Goal: Transaction & Acquisition: Purchase product/service

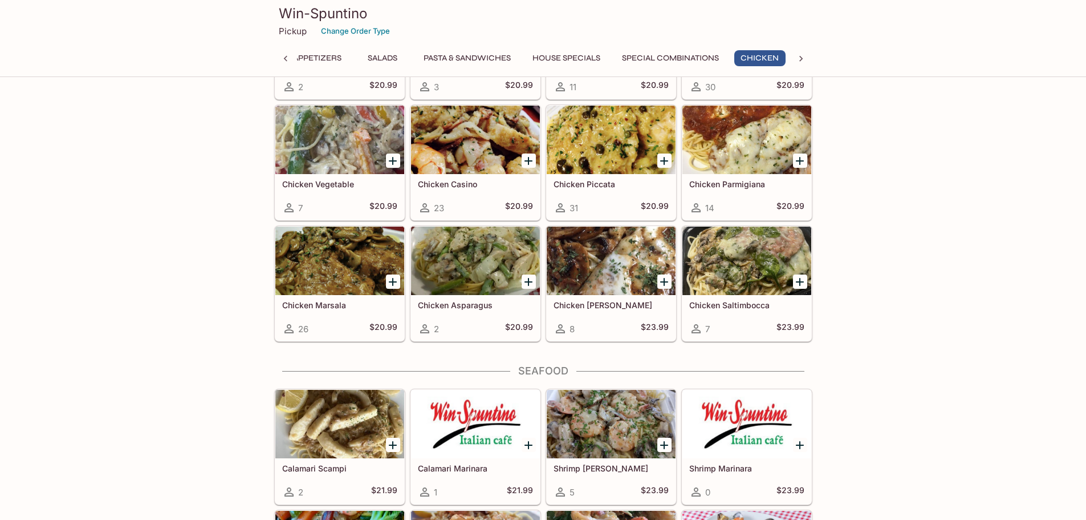
scroll to position [2623, 0]
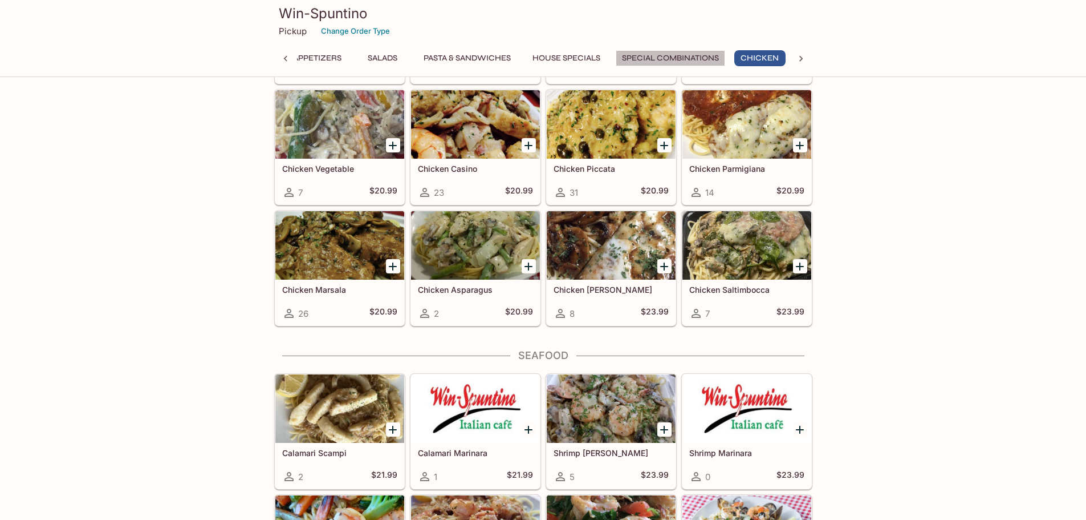
click at [649, 58] on button "Special Combinations" at bounding box center [670, 58] width 109 height 16
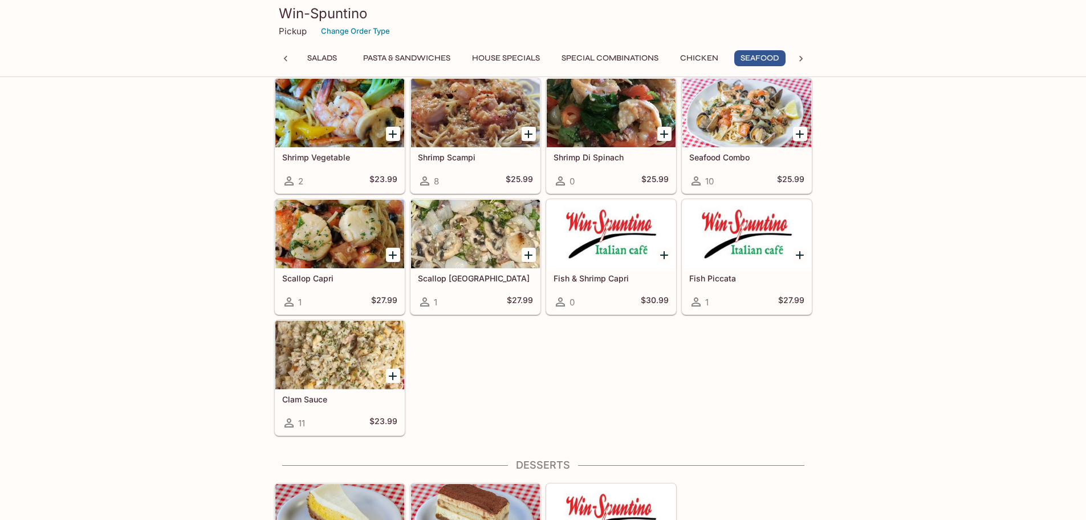
scroll to position [3042, 0]
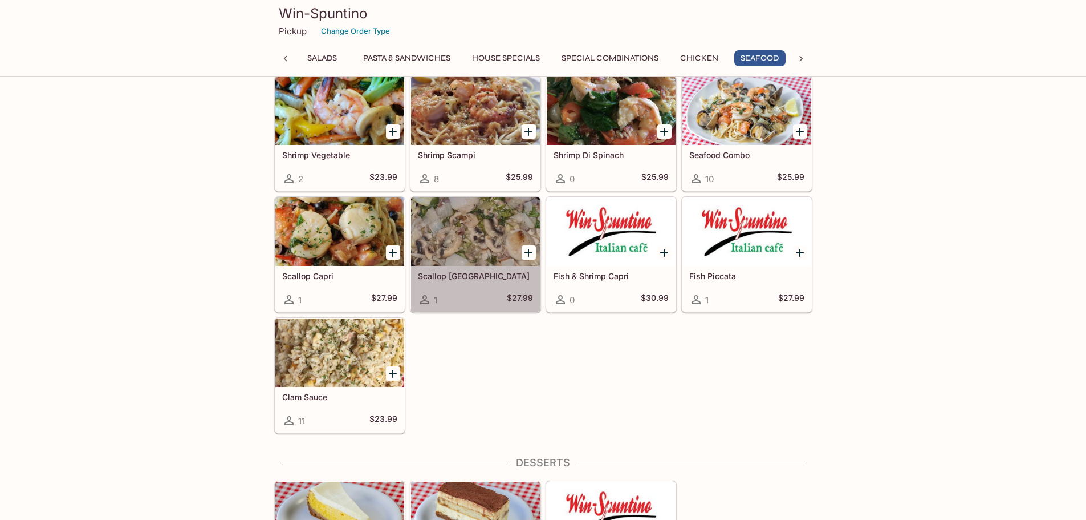
click at [483, 245] on div at bounding box center [475, 231] width 129 height 68
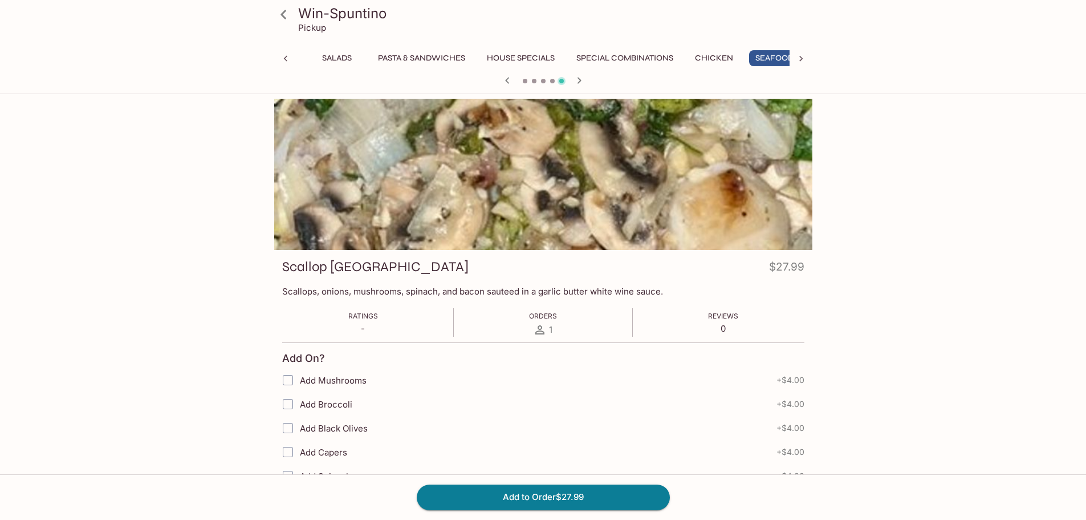
scroll to position [0, 225]
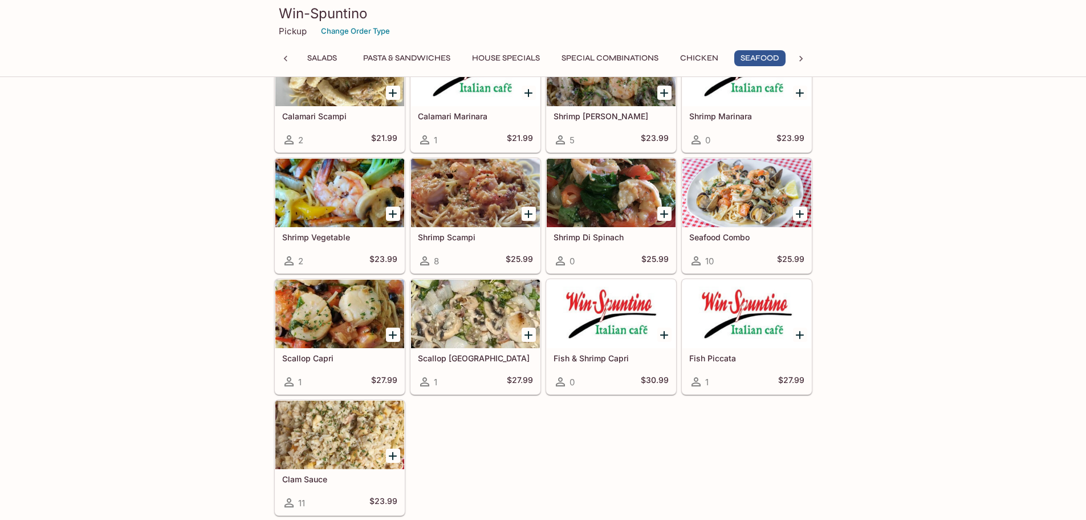
scroll to position [2988, 0]
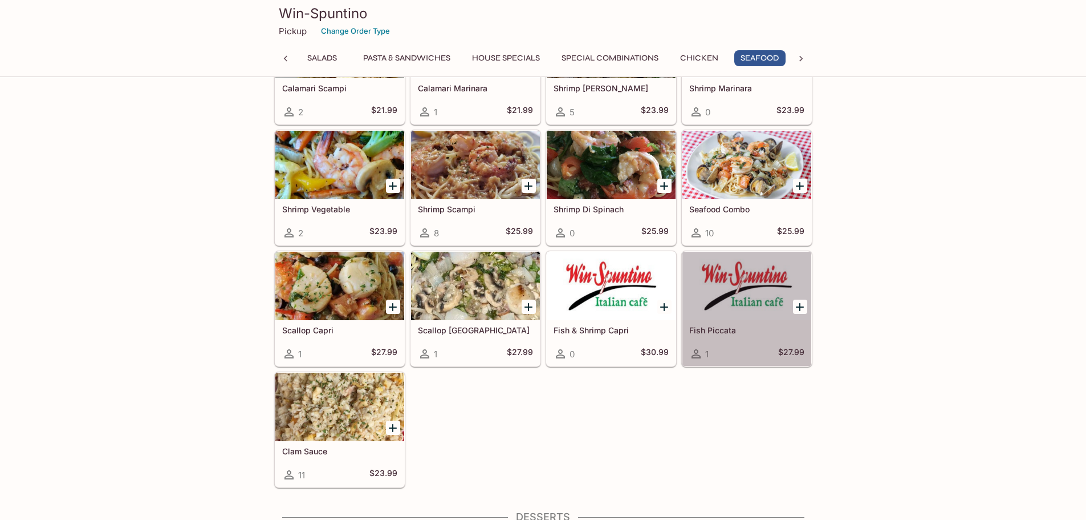
click at [757, 298] on div at bounding box center [747, 285] width 129 height 68
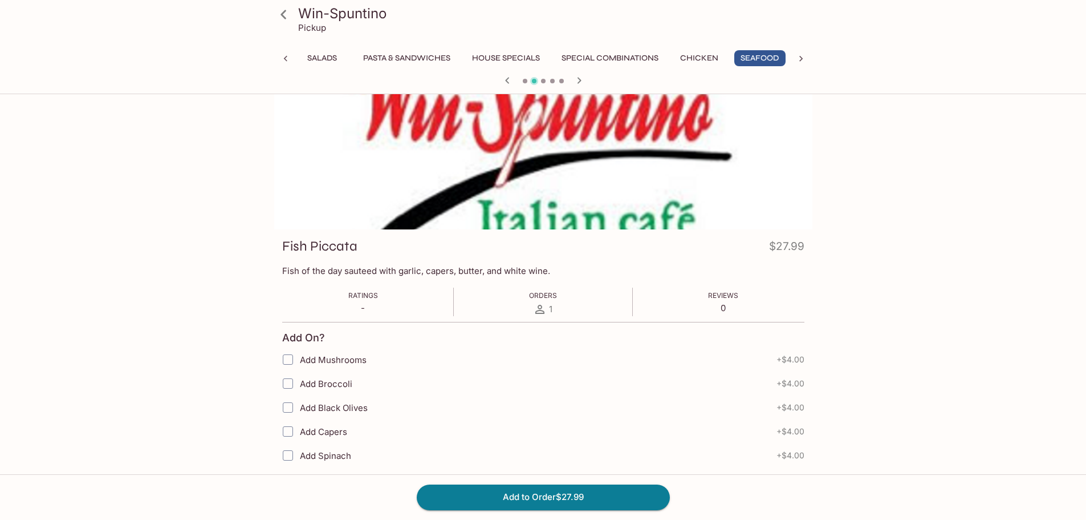
scroll to position [57, 0]
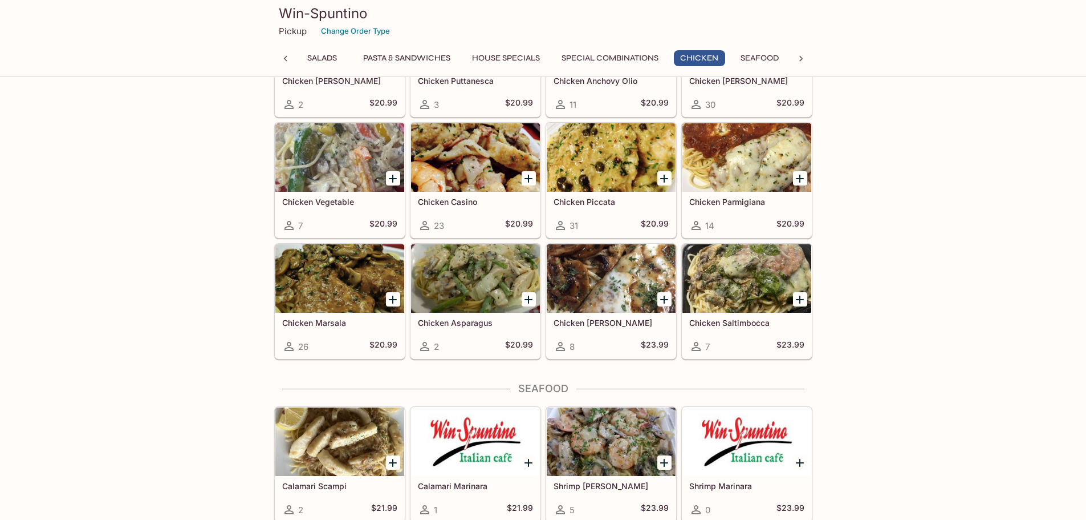
scroll to position [2589, 0]
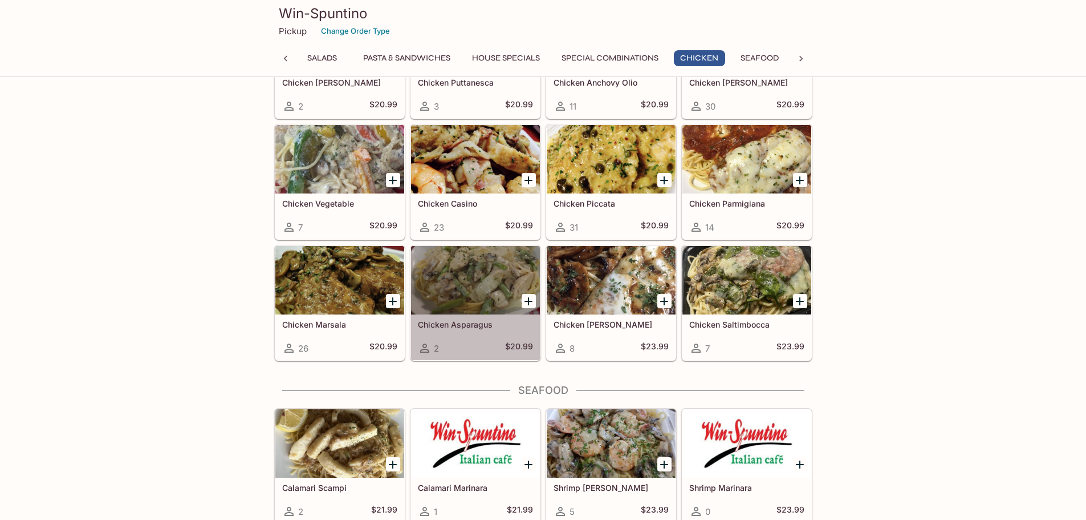
click at [478, 291] on div at bounding box center [475, 280] width 129 height 68
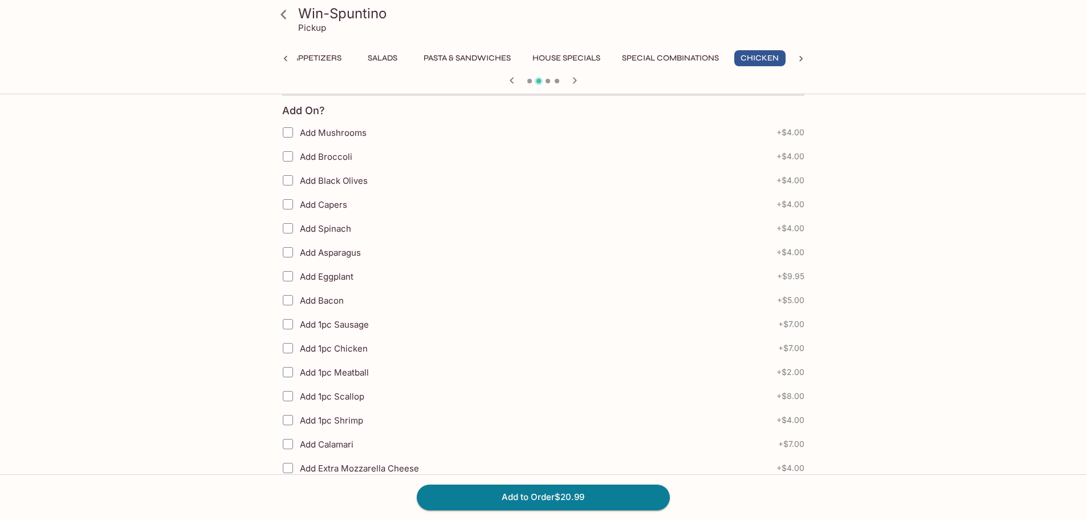
scroll to position [114, 0]
